Goal: Information Seeking & Learning: Learn about a topic

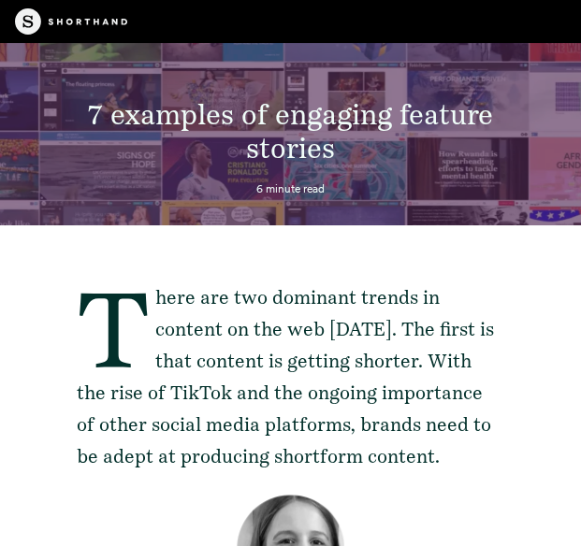
click at [265, 98] on span "7 examples of engaging feature stories" at bounding box center [290, 130] width 405 height 67
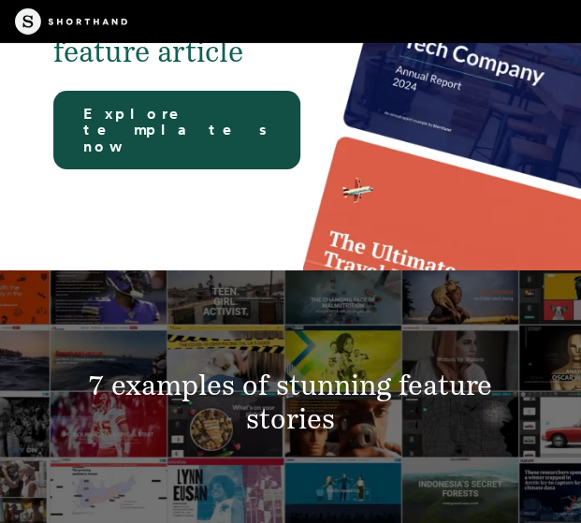
scroll to position [5131, 0]
